Goal: Transaction & Acquisition: Purchase product/service

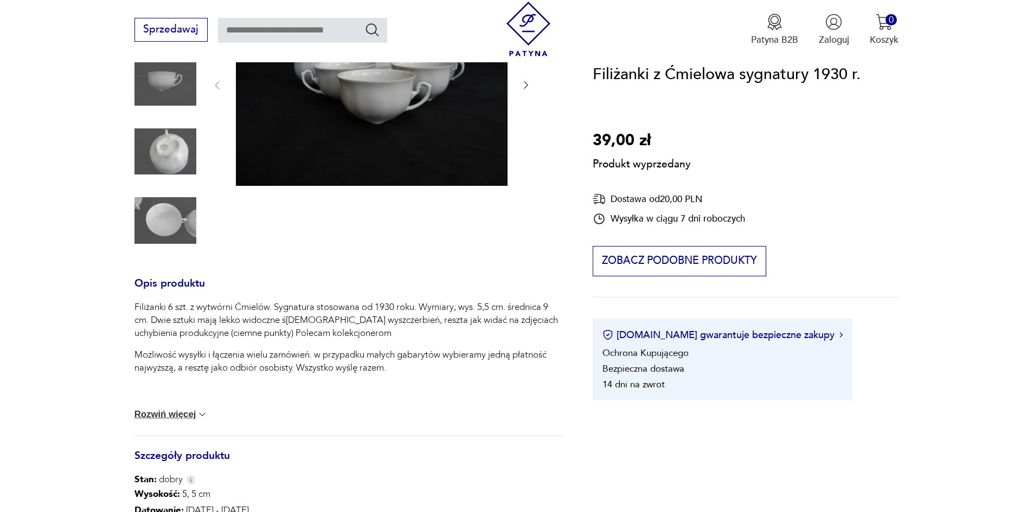
scroll to position [217, 0]
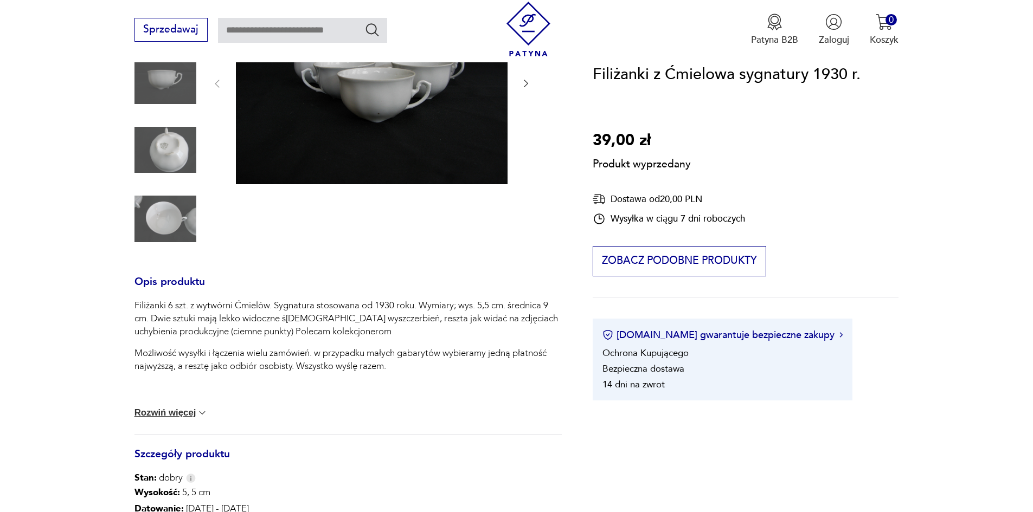
click at [161, 143] on div "Produkt wyprzedany Opis produktu Filiżanki 6 szt. z wytwórni Ćmielów. Sygnatura…" at bounding box center [347, 342] width 427 height 722
click at [168, 146] on div "Produkt wyprzedany Opis produktu Filiżanki 6 szt. z wytwórni Ćmielów. Sygnatura…" at bounding box center [347, 342] width 427 height 722
click at [171, 150] on div "Produkt wyprzedany Opis produktu Filiżanki 6 szt. z wytwórni Ćmielów. Sygnatura…" at bounding box center [347, 342] width 427 height 722
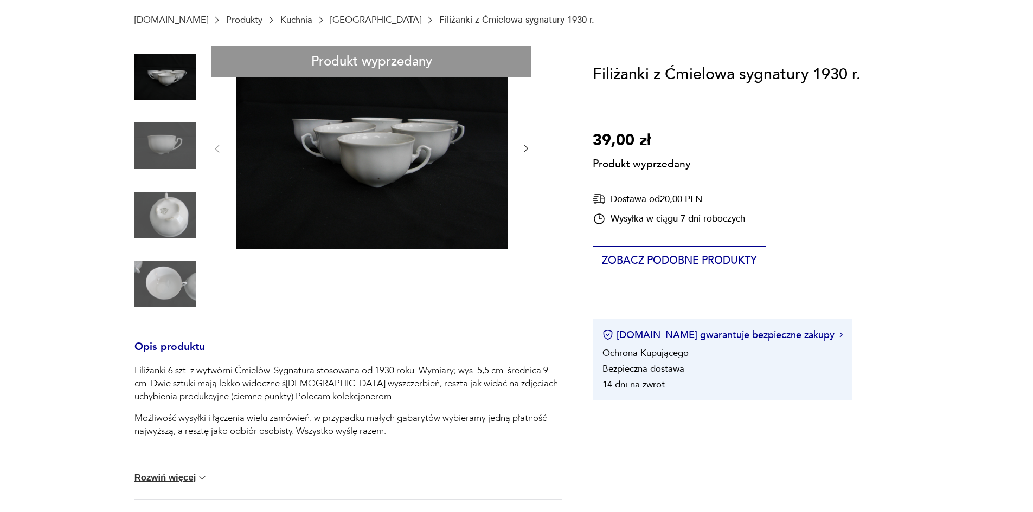
scroll to position [54, 0]
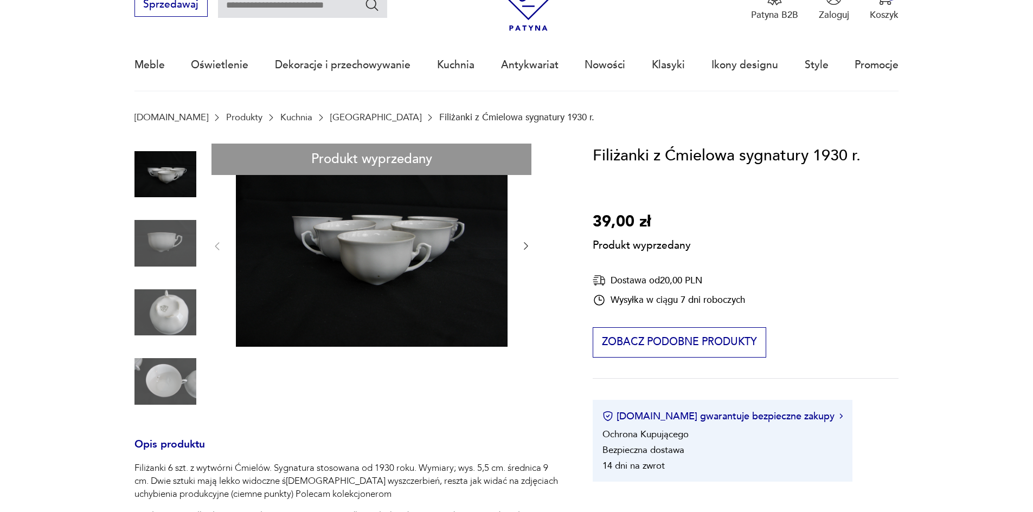
click at [179, 305] on div "Produkt wyprzedany Opis produktu Filiżanki 6 szt. z wytwórni Ćmielów. Sygnatura…" at bounding box center [347, 505] width 427 height 722
click at [529, 250] on div "Produkt wyprzedany Opis produktu Filiżanki 6 szt. z wytwórni Ćmielów. Sygnatura…" at bounding box center [347, 505] width 427 height 722
click at [528, 248] on div "Produkt wyprzedany Opis produktu Filiżanki 6 szt. z wytwórni Ćmielów. Sygnatura…" at bounding box center [347, 505] width 427 height 722
click at [524, 247] on div "Produkt wyprzedany Opis produktu Filiżanki 6 szt. z wytwórni Ćmielów. Sygnatura…" at bounding box center [347, 505] width 427 height 722
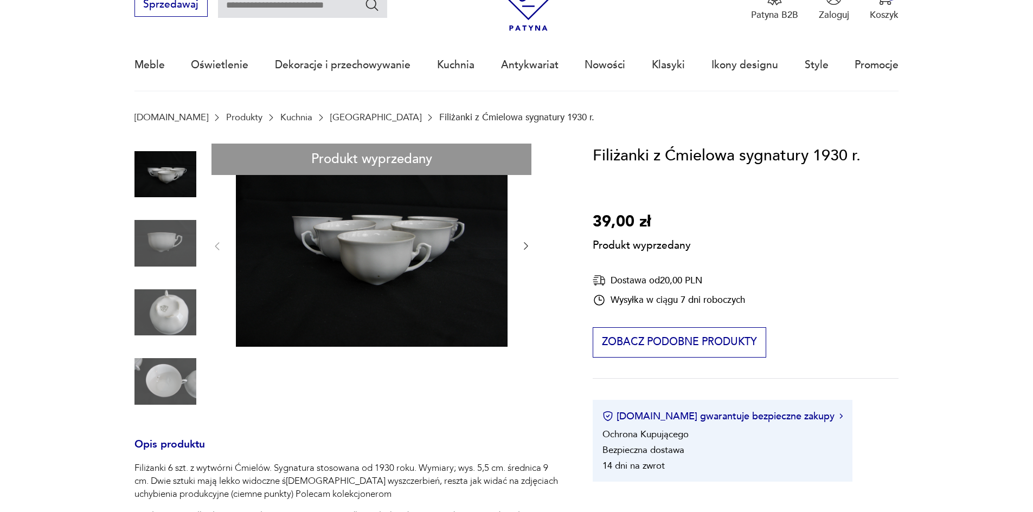
click at [219, 241] on div "Produkt wyprzedany Opis produktu Filiżanki 6 szt. z wytwórni Ćmielów. Sygnatura…" at bounding box center [347, 505] width 427 height 722
click at [173, 325] on div "Produkt wyprzedany Opis produktu Filiżanki 6 szt. z wytwórni Ćmielów. Sygnatura…" at bounding box center [347, 505] width 427 height 722
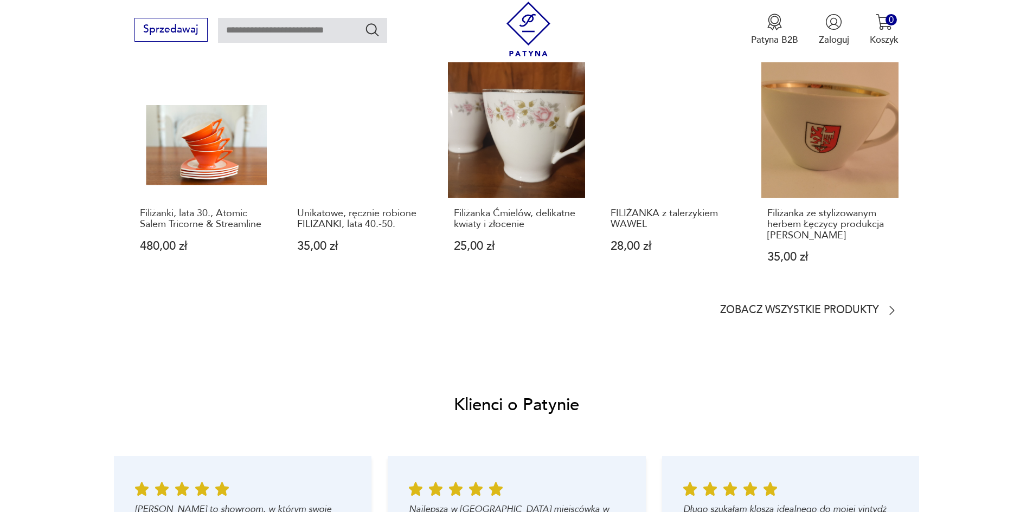
scroll to position [1084, 0]
